Goal: Task Accomplishment & Management: Use online tool/utility

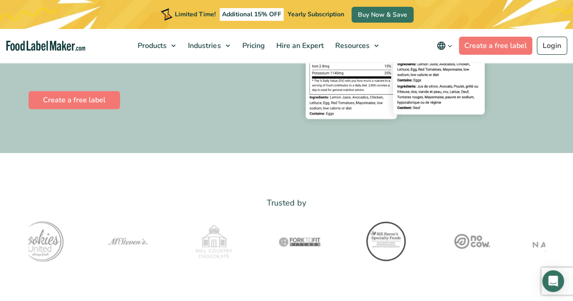
scroll to position [186, 0]
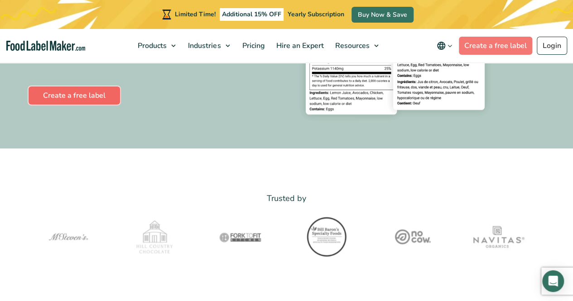
click at [90, 95] on link "Create a free label" at bounding box center [74, 96] width 91 height 18
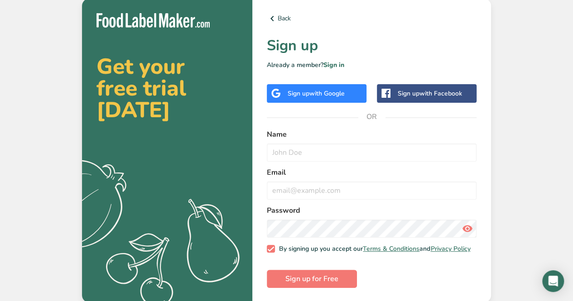
scroll to position [4, 0]
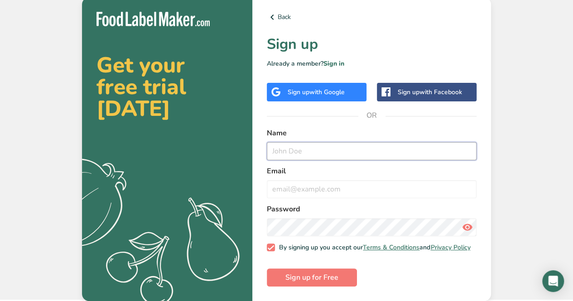
click at [295, 146] on input "text" at bounding box center [372, 151] width 210 height 18
